Goal: Task Accomplishment & Management: Complete application form

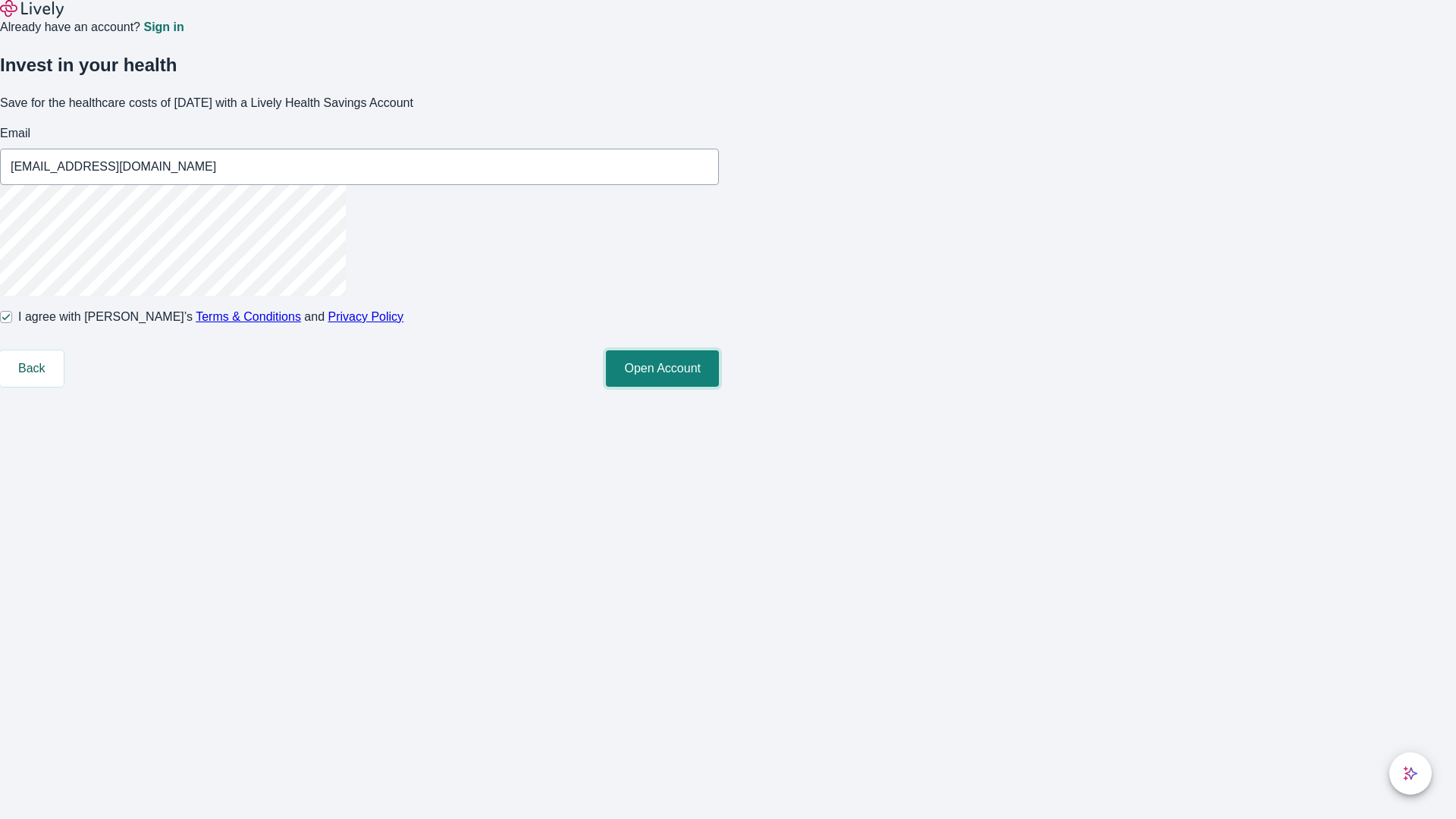
click at [719, 387] on button "Open Account" at bounding box center [662, 369] width 113 height 36
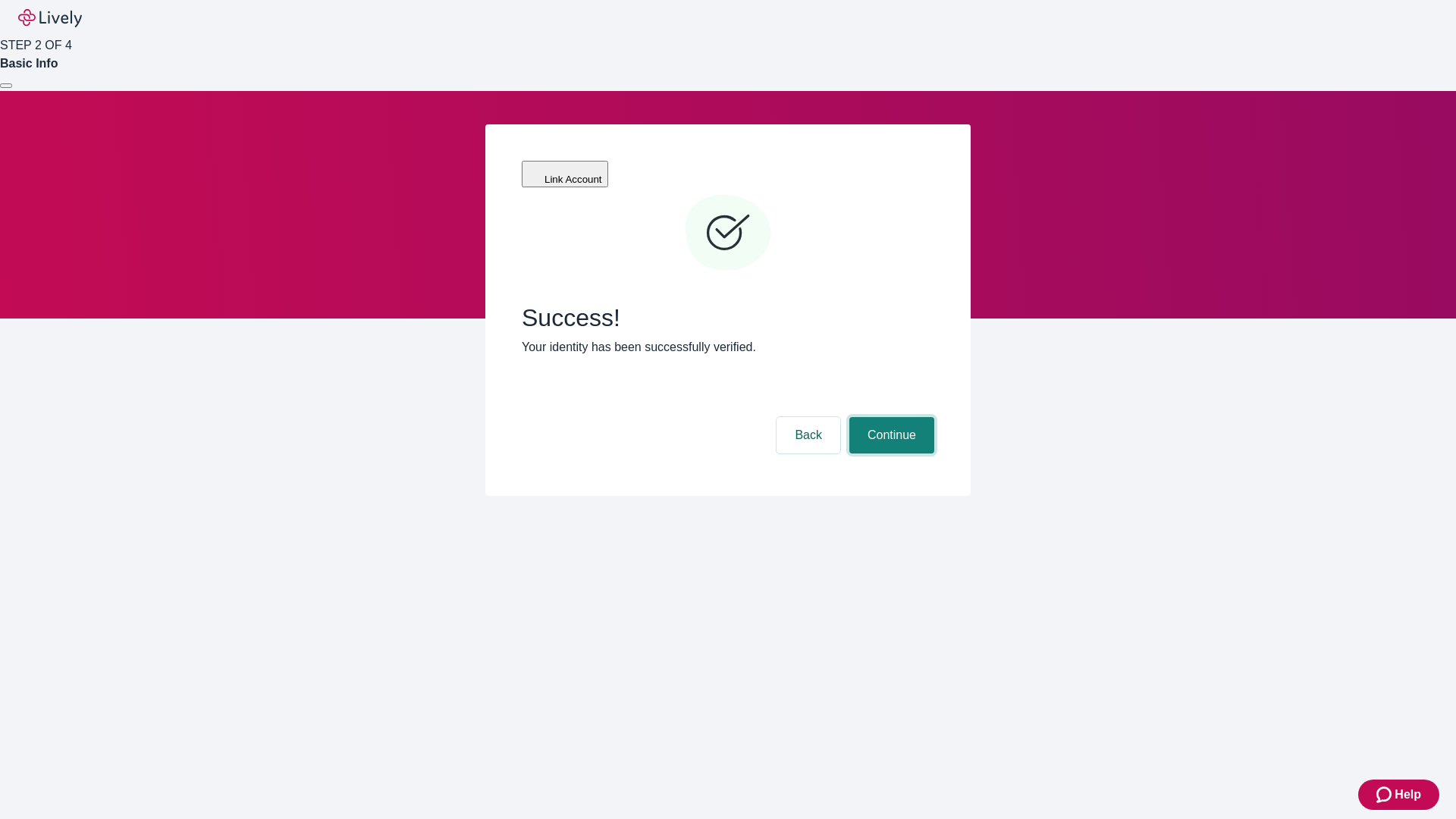
click at [889, 417] on button "Continue" at bounding box center [892, 435] width 85 height 36
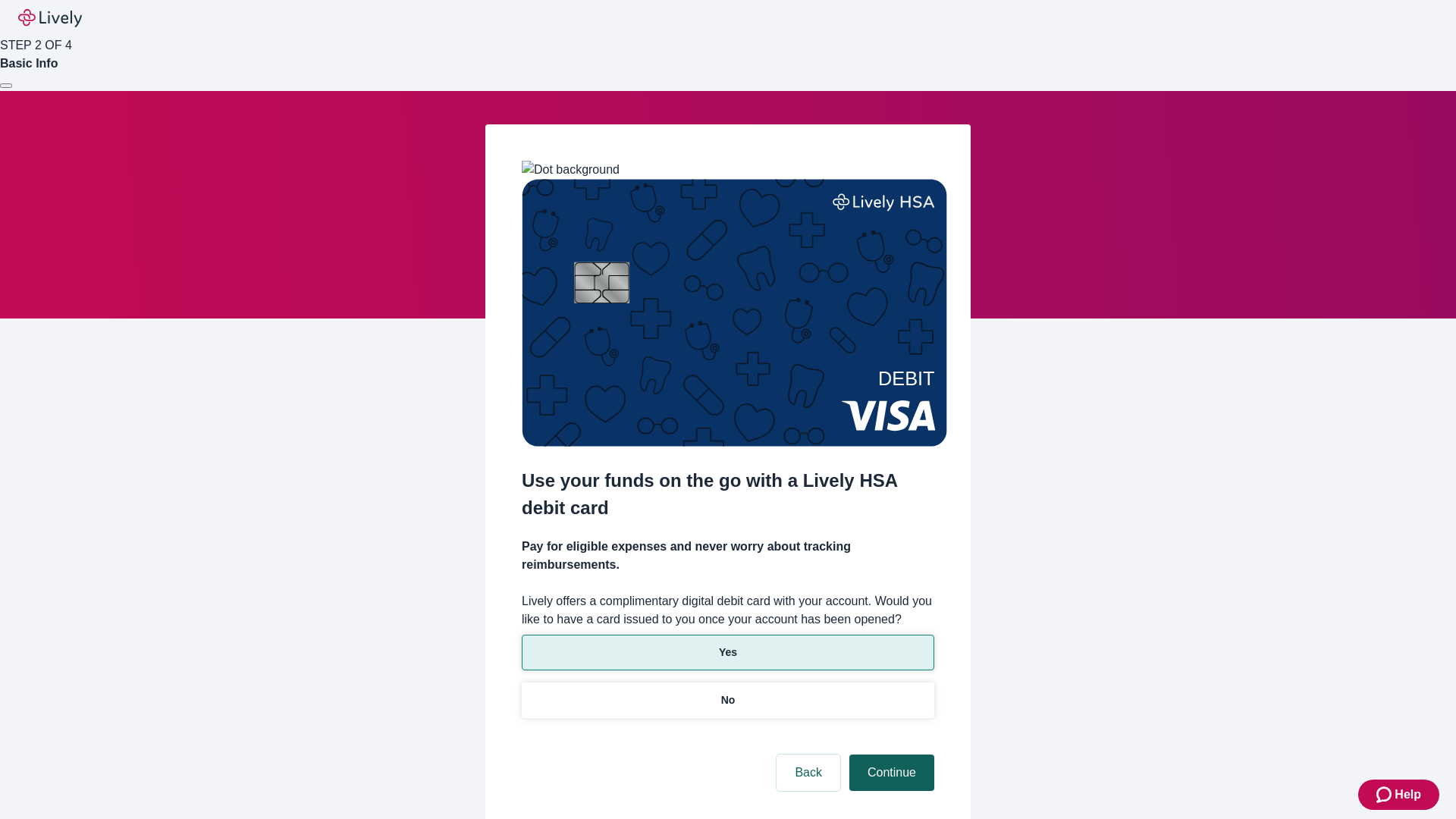
click at [728, 692] on p "No" at bounding box center [728, 700] width 15 height 16
click at [889, 755] on button "Continue" at bounding box center [892, 773] width 85 height 36
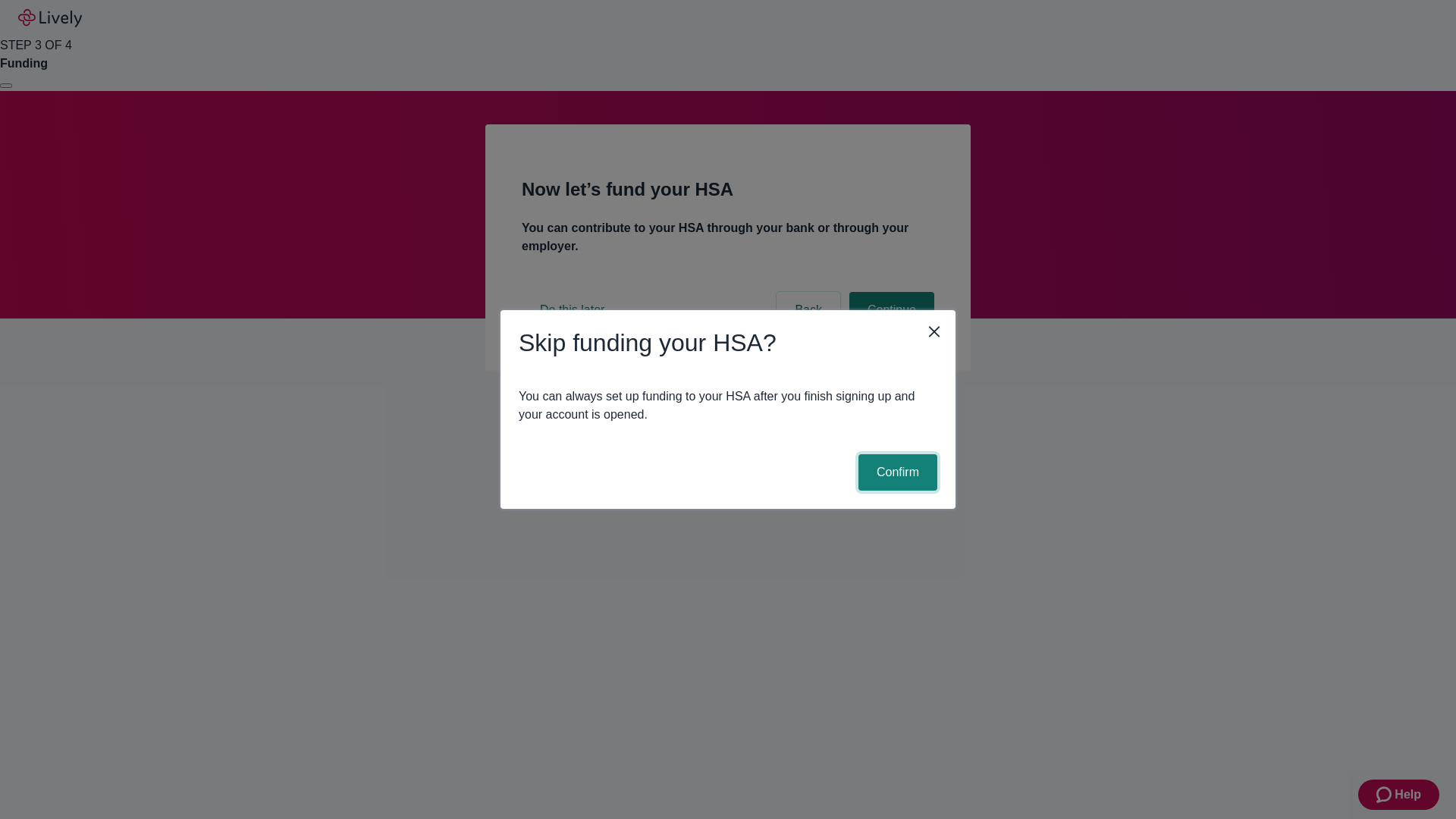
click at [896, 472] on button "Confirm" at bounding box center [897, 472] width 79 height 36
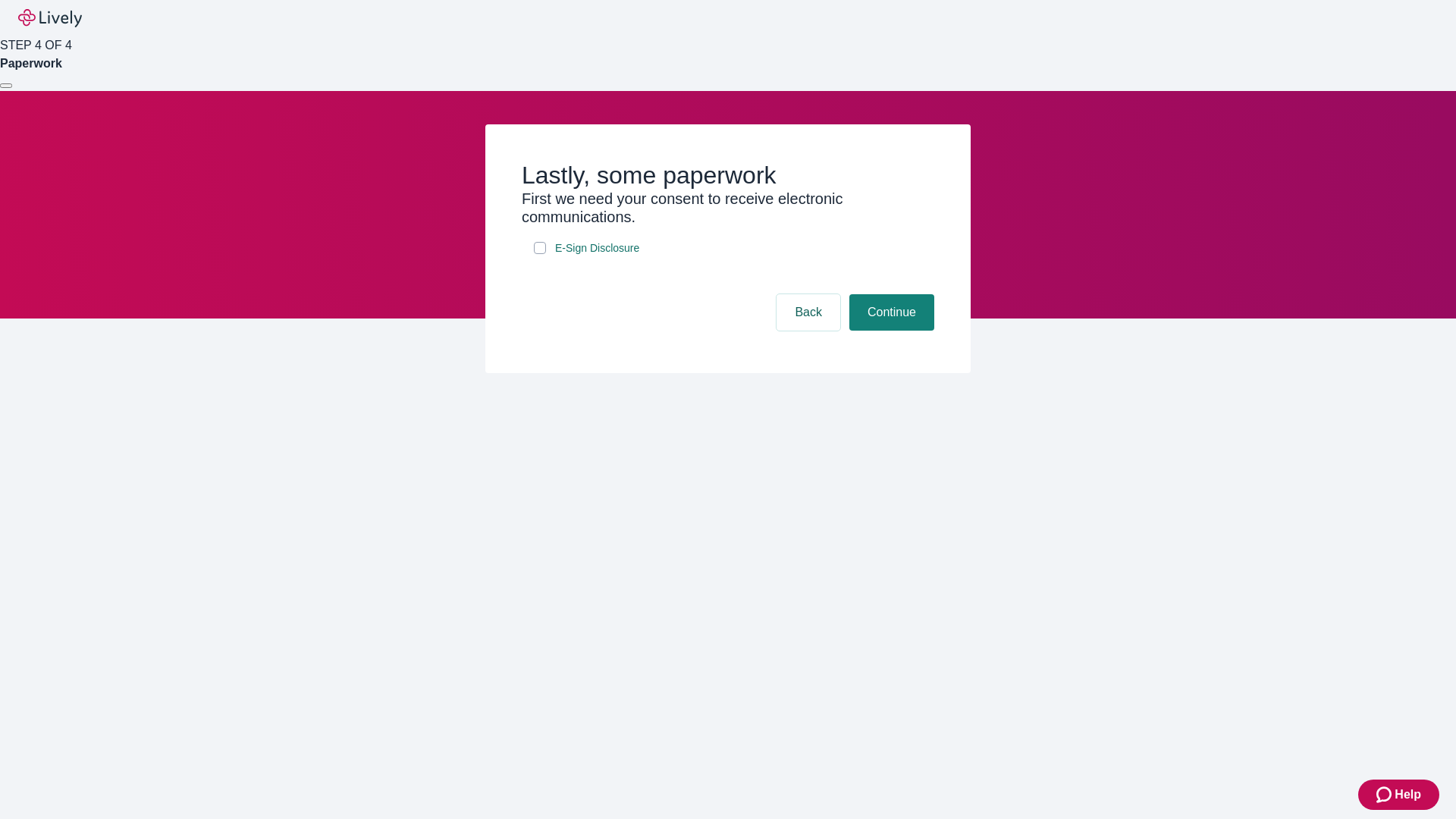
click at [540, 254] on input "E-Sign Disclosure" at bounding box center [540, 247] width 12 height 12
checkbox input "true"
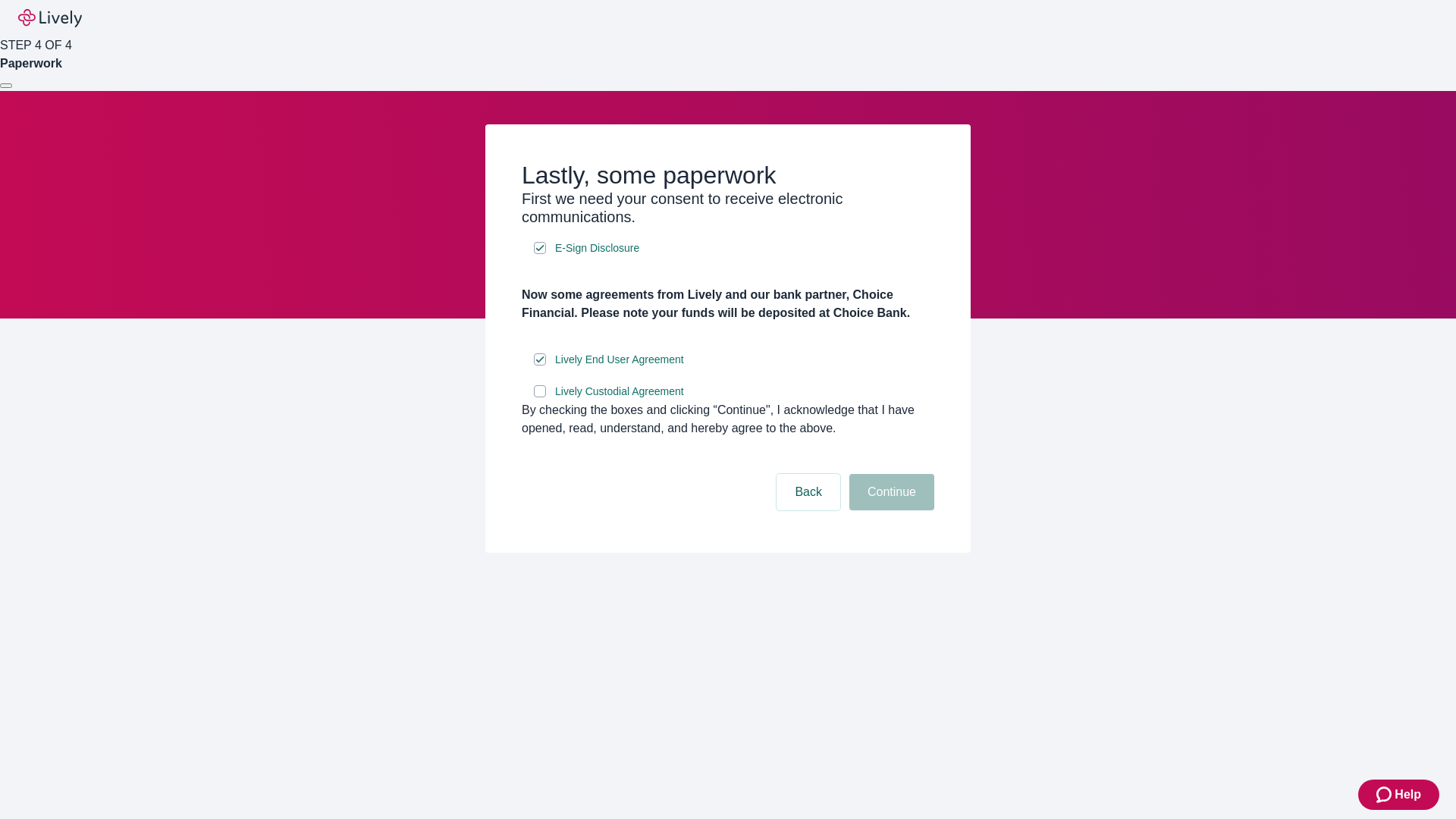
click at [540, 398] on input "Lively Custodial Agreement" at bounding box center [540, 390] width 12 height 12
checkbox input "true"
click at [889, 510] on button "Continue" at bounding box center [892, 492] width 85 height 36
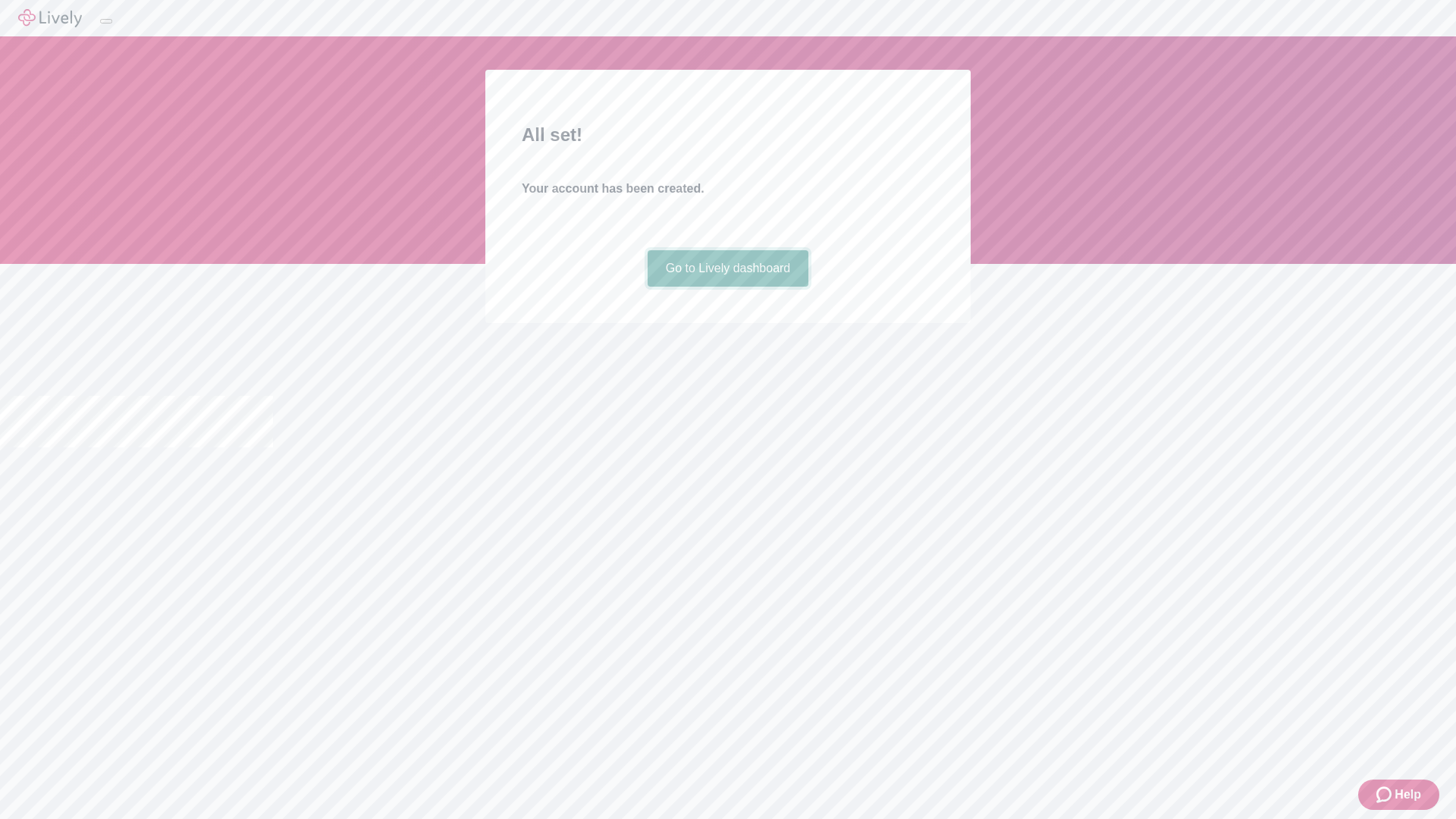
click at [728, 287] on link "Go to Lively dashboard" at bounding box center [728, 269] width 162 height 36
